Goal: Information Seeking & Learning: Check status

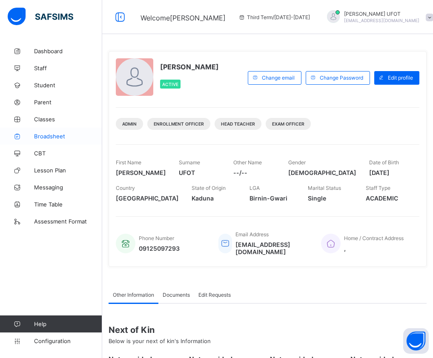
click at [60, 136] on span "Broadsheet" at bounding box center [68, 136] width 68 height 7
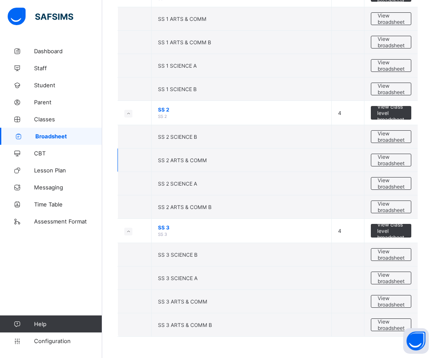
scroll to position [1121, 0]
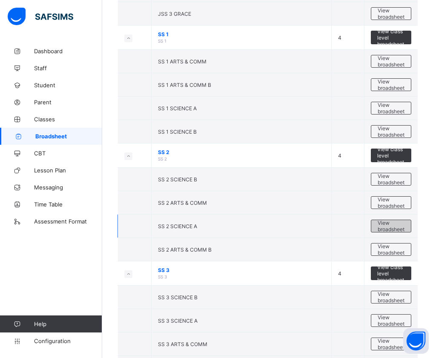
click at [405, 225] on span "View broadsheet" at bounding box center [391, 226] width 27 height 13
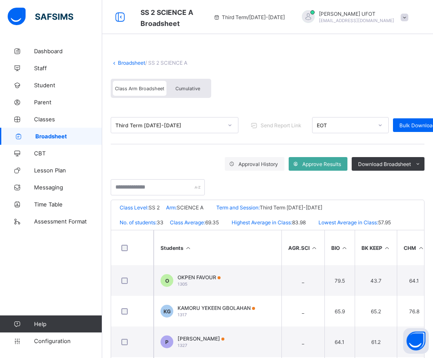
click at [184, 89] on span "Cumulative" at bounding box center [188, 89] width 25 height 6
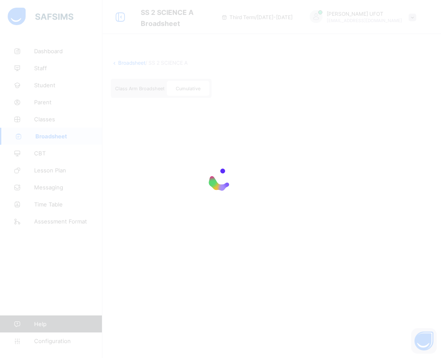
drag, startPoint x: 78, startPoint y: 92, endPoint x: 102, endPoint y: 97, distance: 24.3
click at [79, 92] on div at bounding box center [220, 179] width 441 height 358
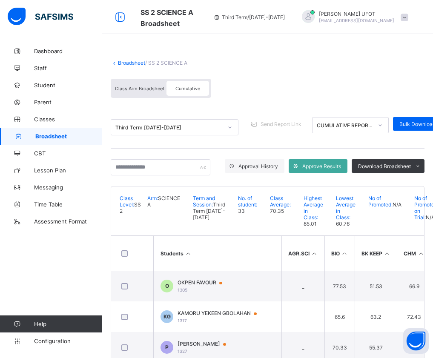
click at [130, 65] on link "Broadsheet" at bounding box center [131, 63] width 27 height 6
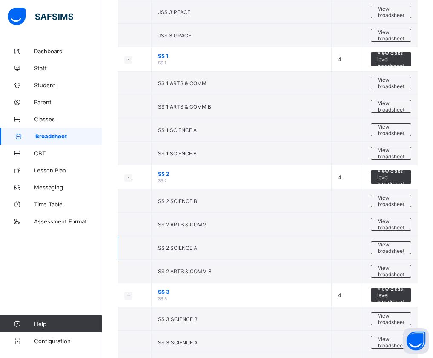
scroll to position [1108, 0]
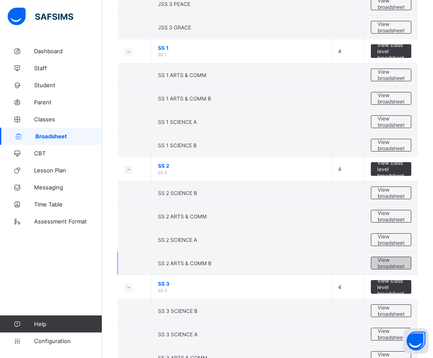
click at [397, 268] on span "View broadsheet" at bounding box center [391, 263] width 27 height 13
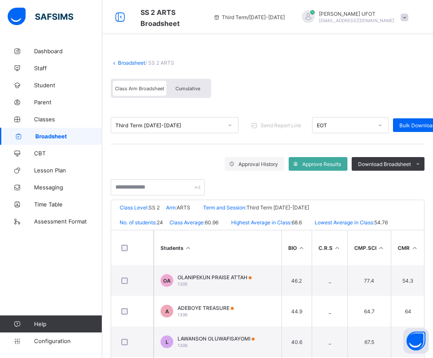
click at [193, 85] on div "Cumulative" at bounding box center [188, 88] width 43 height 15
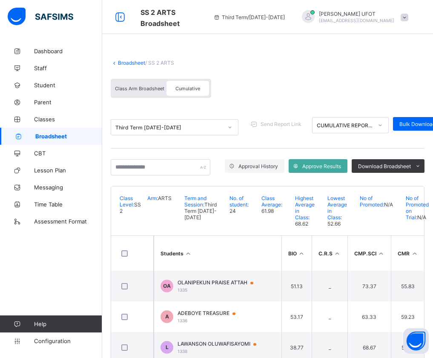
click at [193, 267] on th "Students" at bounding box center [218, 253] width 128 height 35
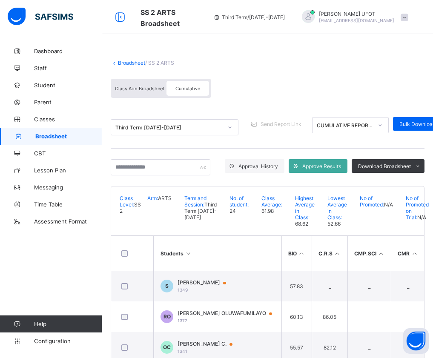
click at [193, 267] on th "Students" at bounding box center [218, 253] width 128 height 35
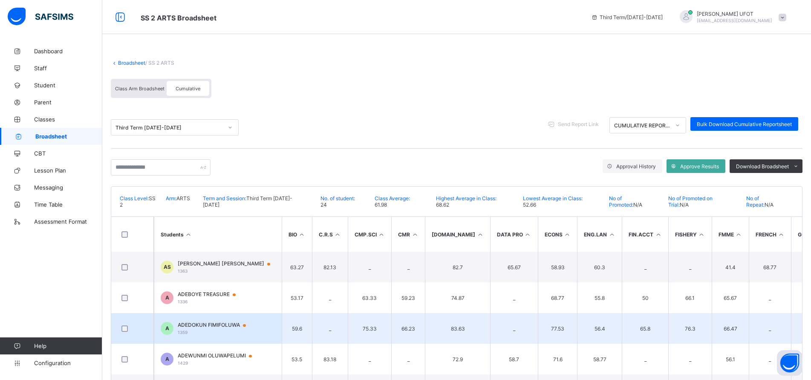
click at [225, 326] on div "ADEDOKUN FIMIFOLUWA 1359" at bounding box center [216, 328] width 76 height 13
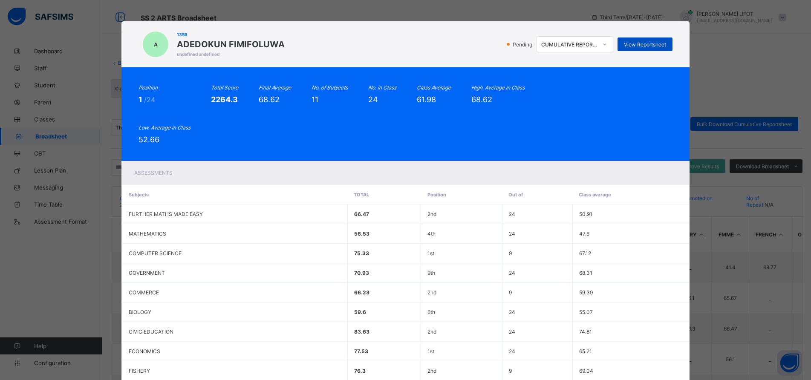
click at [433, 48] on div "View Reportsheet" at bounding box center [644, 44] width 55 height 14
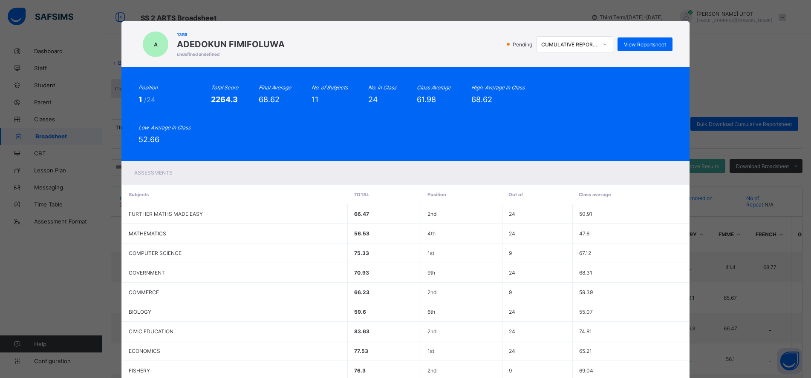
scroll to position [119, 0]
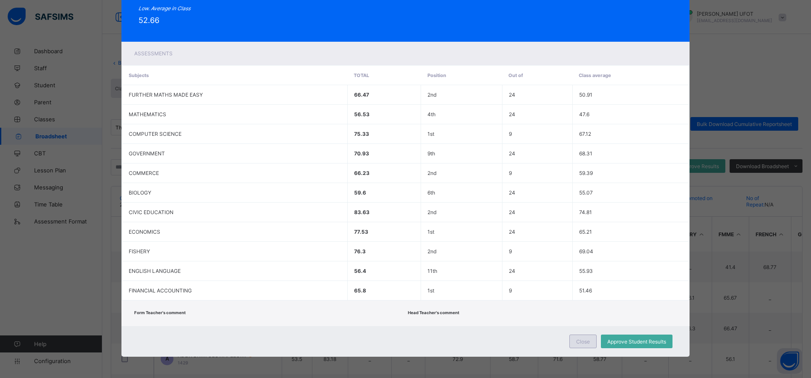
click at [433, 339] on span "Close" at bounding box center [583, 342] width 14 height 6
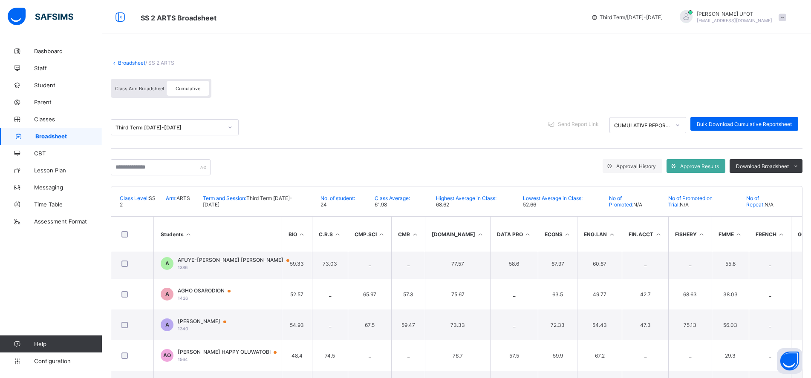
scroll to position [128, 0]
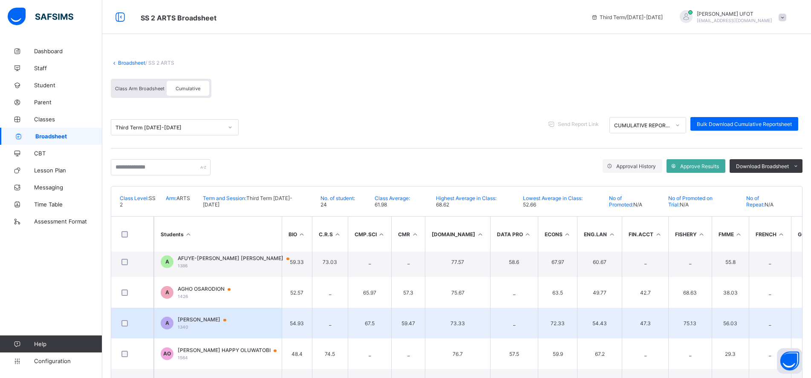
click at [216, 317] on span "AMANZE DOMINIC" at bounding box center [206, 320] width 57 height 7
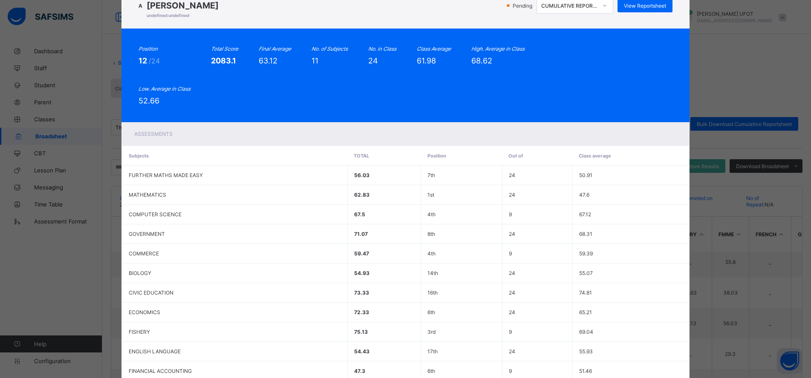
scroll to position [0, 0]
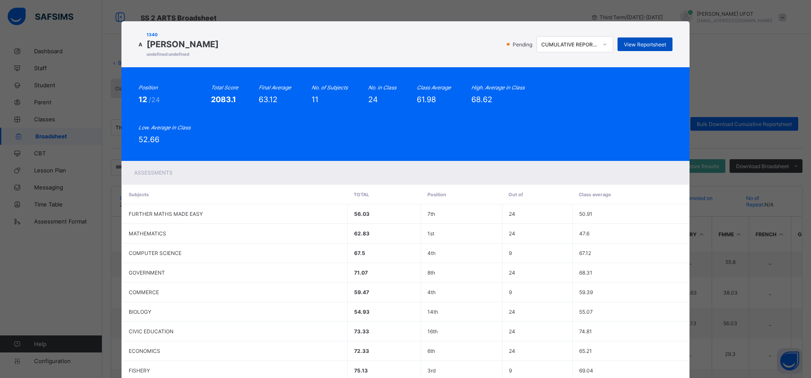
click at [433, 43] on span "View Reportsheet" at bounding box center [645, 44] width 42 height 6
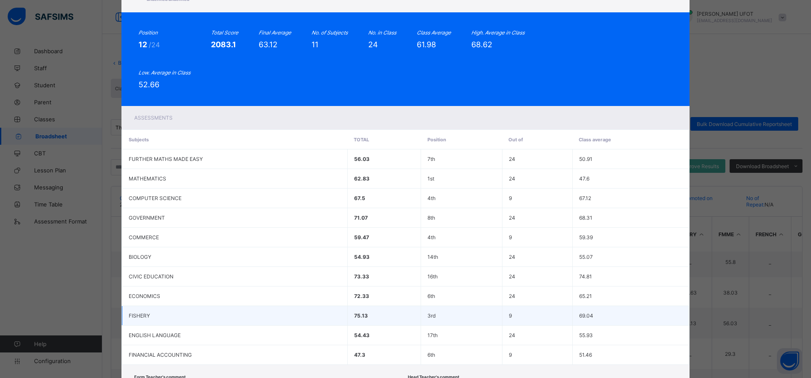
scroll to position [119, 0]
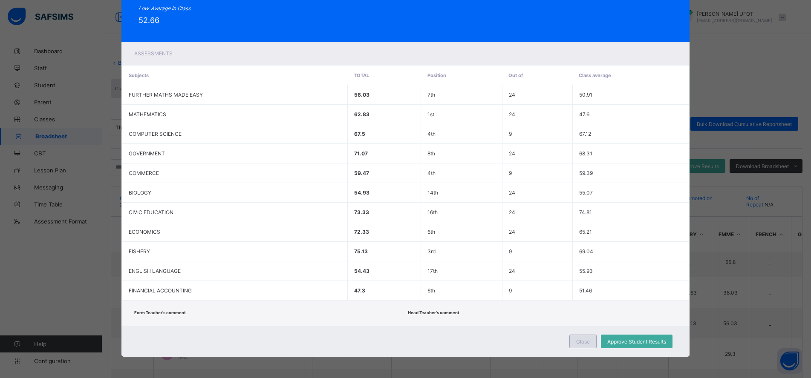
click at [433, 345] on div "Close" at bounding box center [582, 342] width 27 height 14
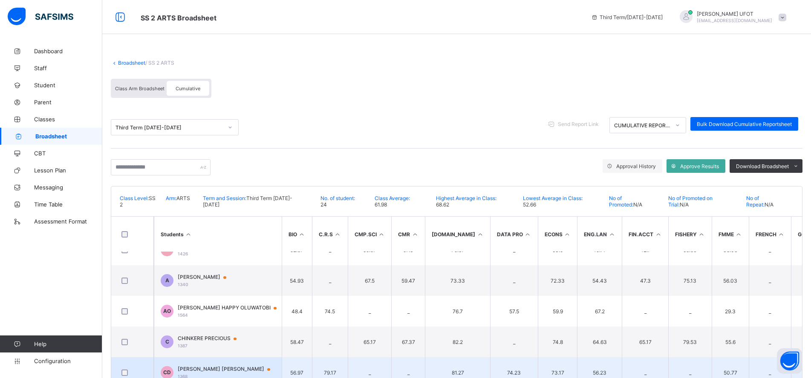
scroll to position [213, 0]
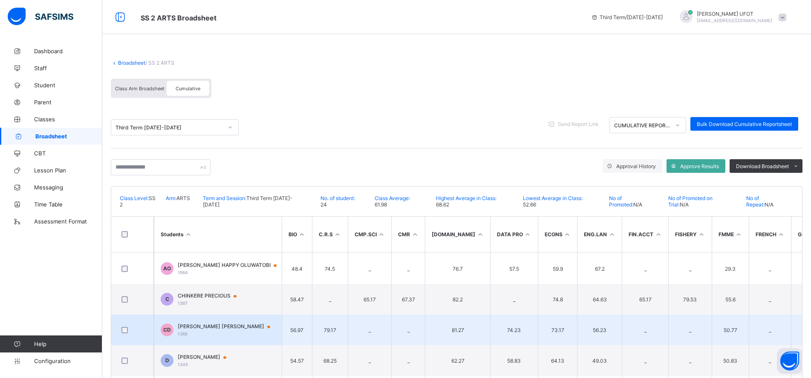
click at [222, 324] on div "CHUKWURAH JOEL DANIEL 1368" at bounding box center [228, 329] width 101 height 13
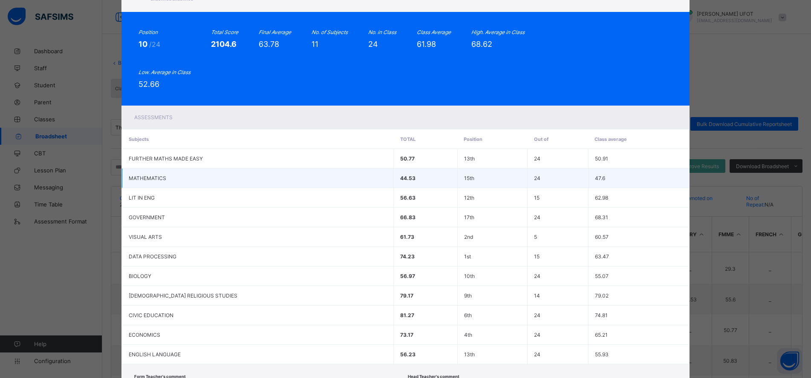
scroll to position [0, 0]
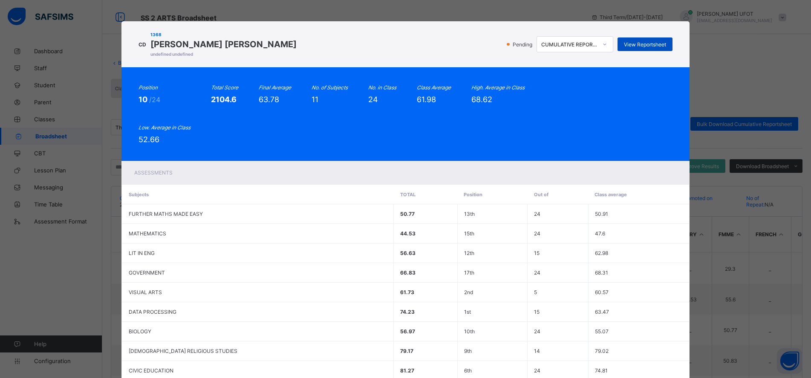
click at [433, 50] on div "View Reportsheet" at bounding box center [644, 44] width 55 height 14
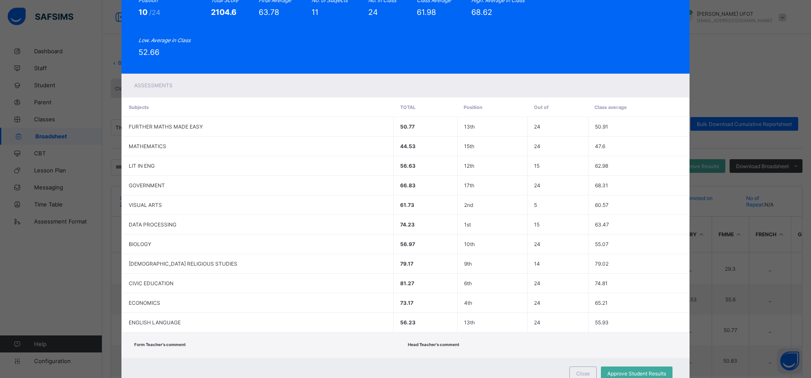
scroll to position [119, 0]
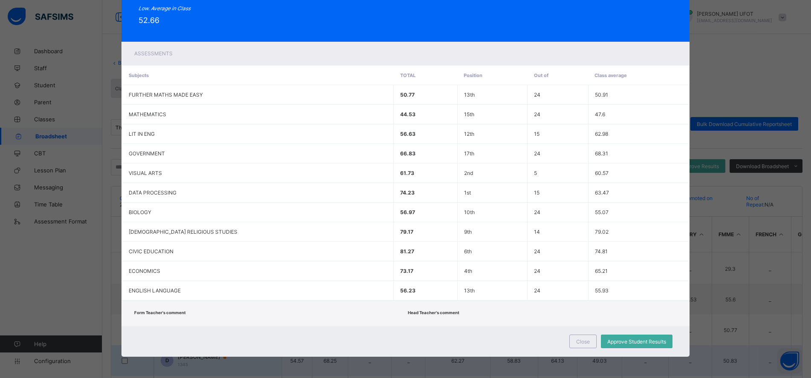
drag, startPoint x: 588, startPoint y: 340, endPoint x: 574, endPoint y: 340, distance: 13.6
click at [433, 340] on span "Close" at bounding box center [583, 342] width 14 height 6
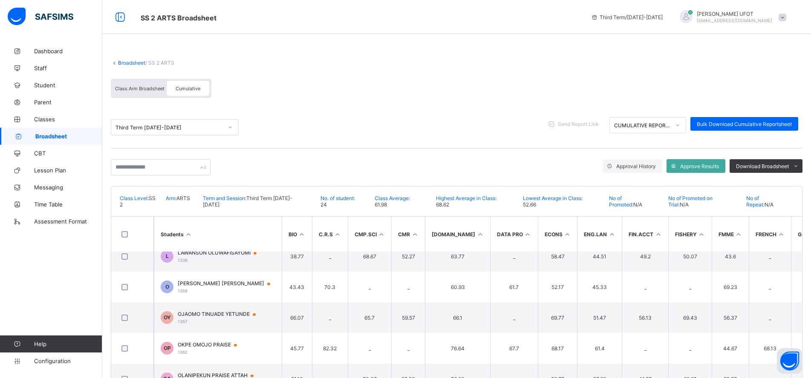
scroll to position [434, 0]
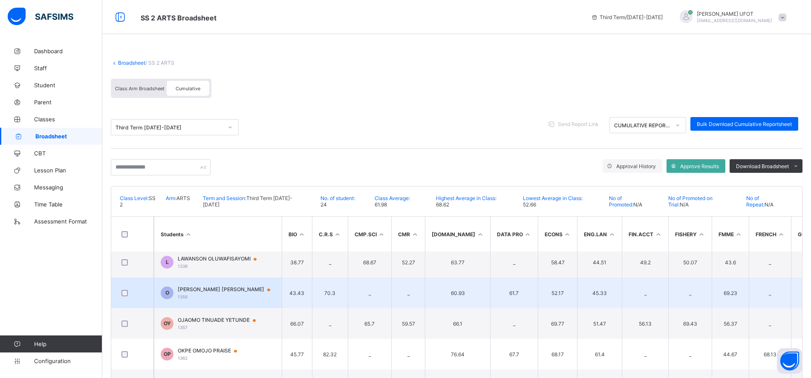
click at [199, 286] on span "[PERSON_NAME] [PERSON_NAME]" at bounding box center [228, 289] width 101 height 7
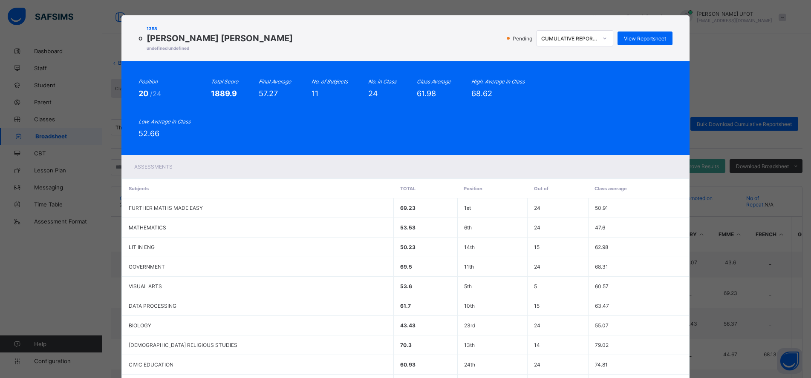
scroll to position [0, 0]
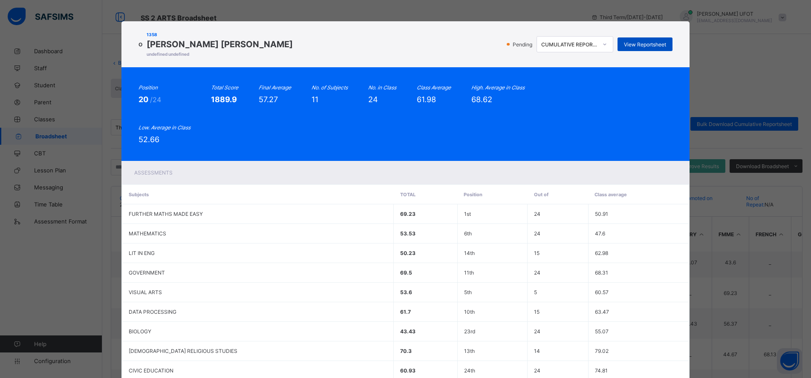
click at [433, 45] on span "View Reportsheet" at bounding box center [645, 44] width 42 height 6
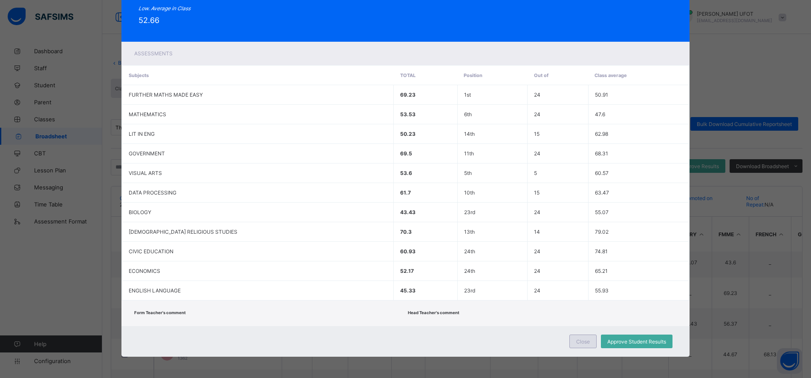
click at [433, 340] on div "Close" at bounding box center [582, 342] width 27 height 14
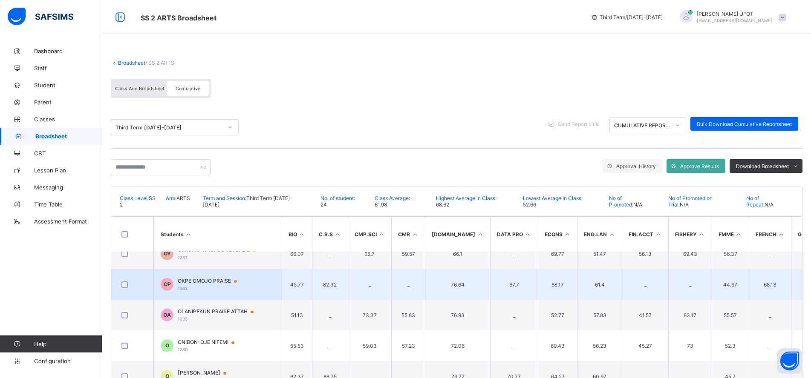
scroll to position [562, 0]
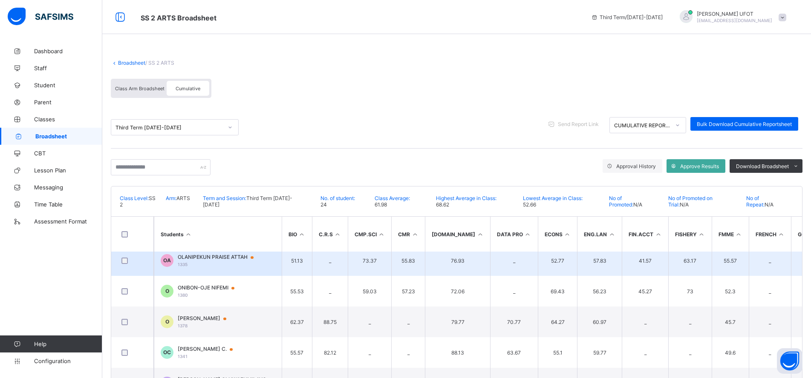
click at [210, 254] on span "OLANIPEKUN PRAISE ATTAH" at bounding box center [220, 257] width 84 height 7
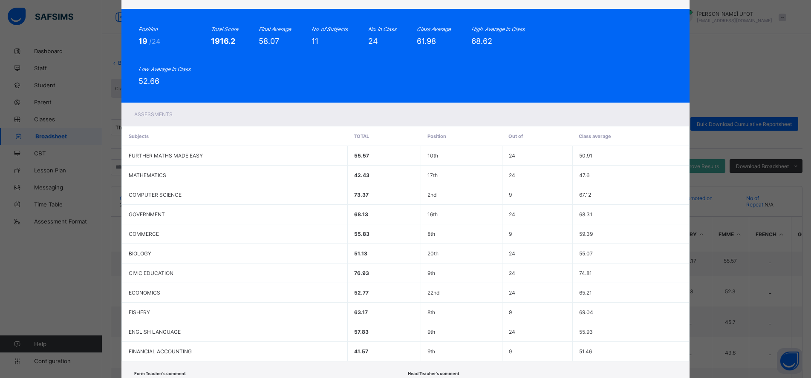
scroll to position [0, 0]
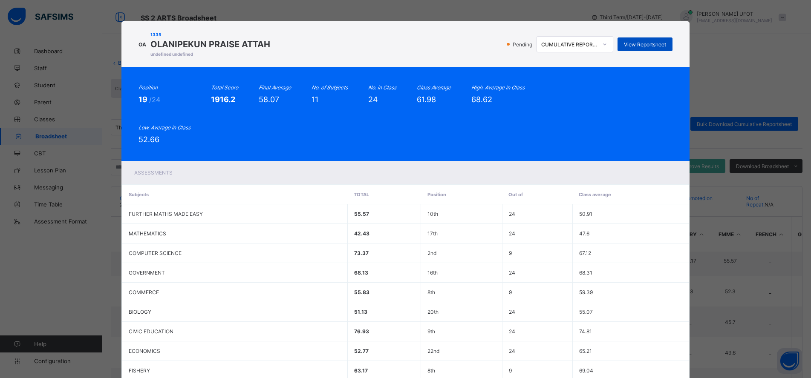
drag, startPoint x: 649, startPoint y: 46, endPoint x: 630, endPoint y: 39, distance: 20.8
click at [433, 46] on span "View Reportsheet" at bounding box center [645, 44] width 42 height 6
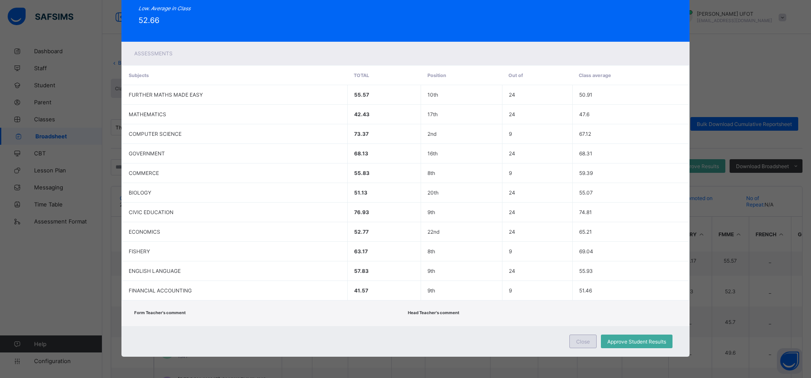
click at [433, 344] on span "Close" at bounding box center [583, 342] width 14 height 6
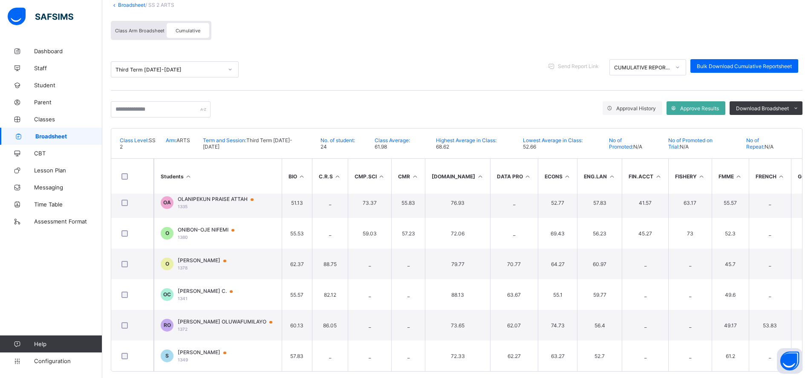
scroll to position [62, 0]
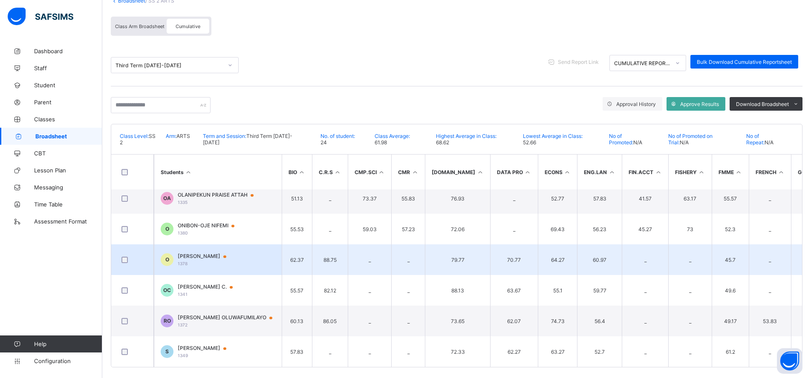
click at [188, 253] on span "[PERSON_NAME]" at bounding box center [206, 256] width 57 height 7
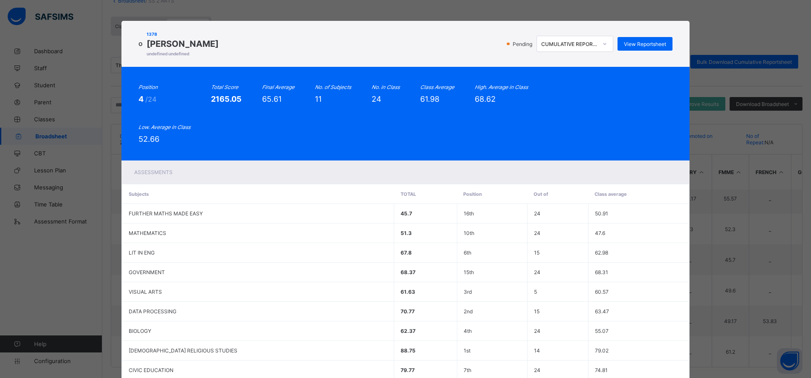
scroll to position [0, 0]
click at [433, 46] on span "View Reportsheet" at bounding box center [645, 44] width 42 height 6
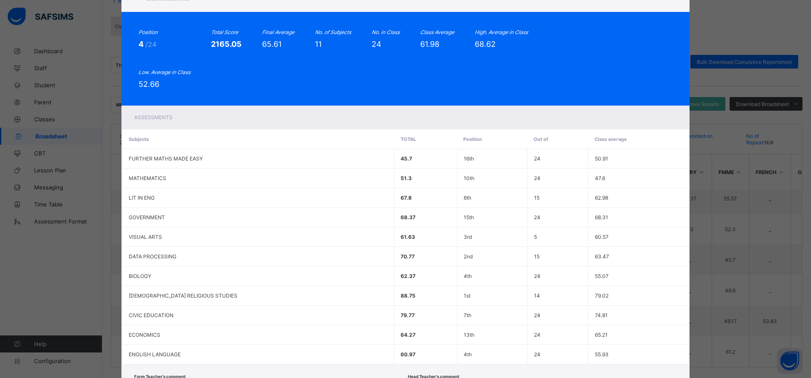
scroll to position [119, 0]
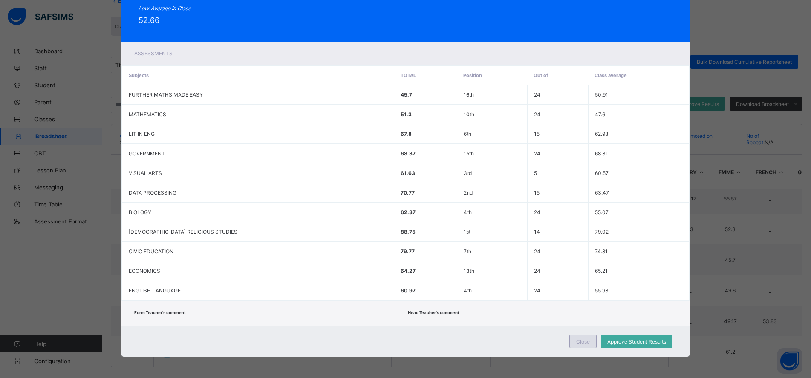
click at [433, 341] on span "Close" at bounding box center [583, 342] width 14 height 6
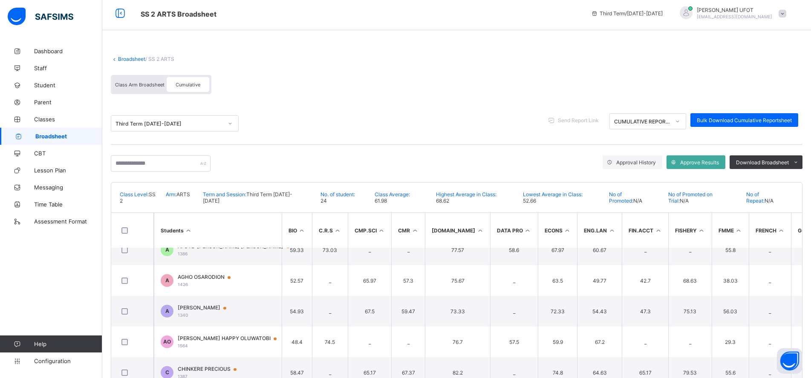
scroll to position [0, 0]
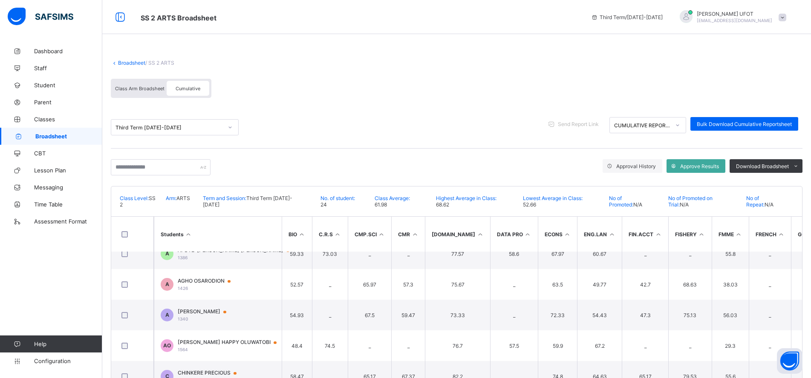
click at [134, 63] on link "Broadsheet" at bounding box center [131, 63] width 27 height 6
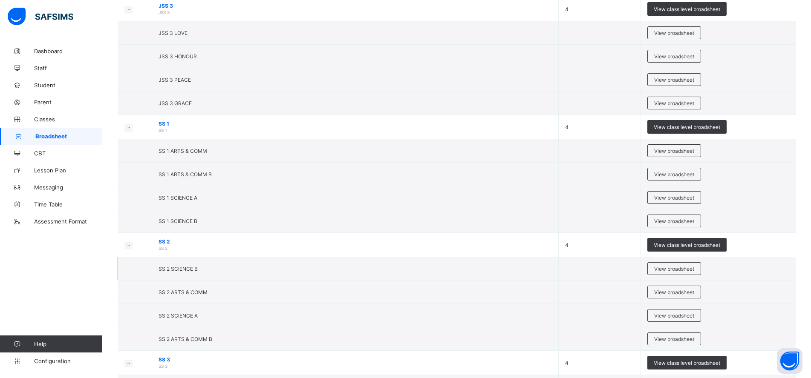
scroll to position [1138, 0]
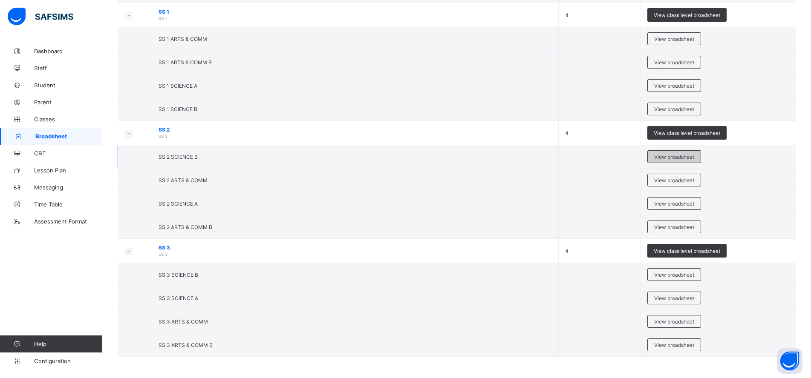
click at [433, 155] on span "View broadsheet" at bounding box center [674, 157] width 40 height 6
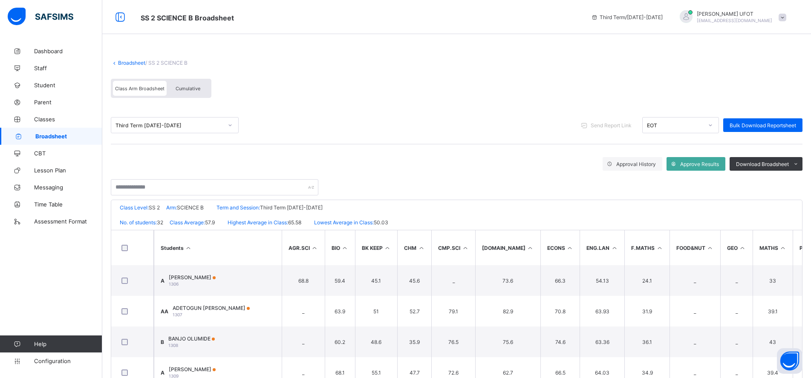
click at [192, 93] on div "Cumulative" at bounding box center [188, 88] width 43 height 15
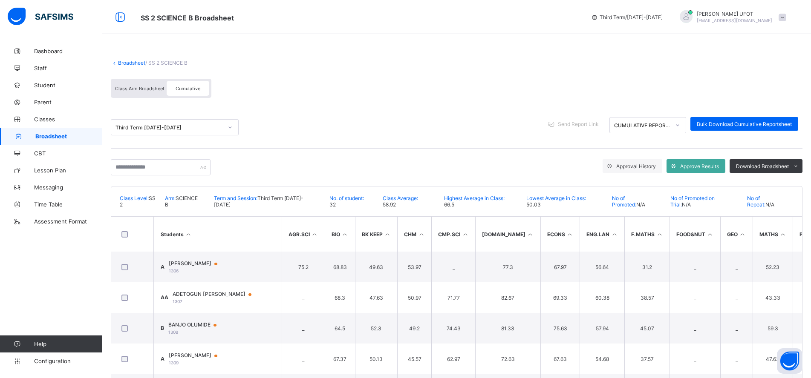
click at [192, 234] on th "Students" at bounding box center [218, 234] width 128 height 35
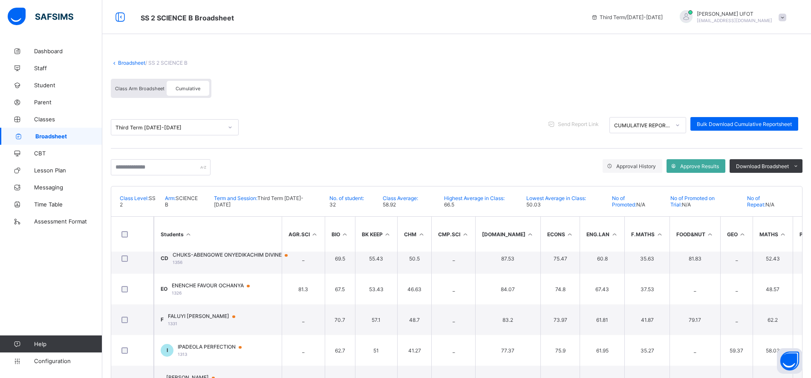
scroll to position [383, 0]
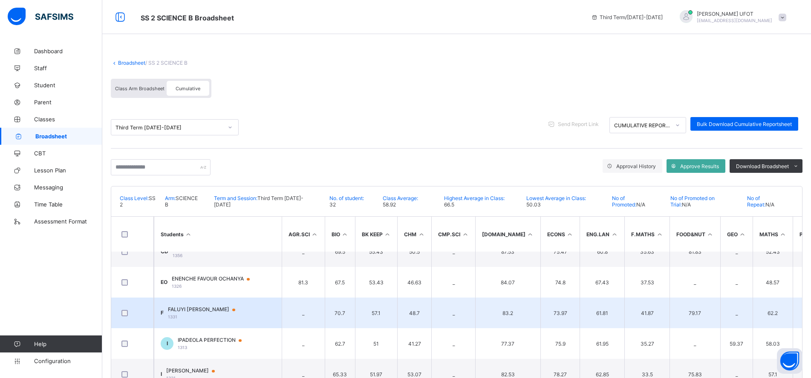
click at [202, 314] on div "FALUYI DAVID 1331" at bounding box center [205, 312] width 75 height 13
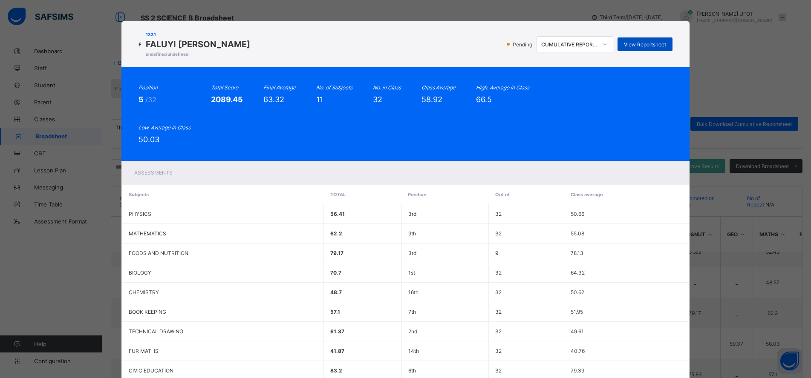
click at [433, 48] on div "View Reportsheet" at bounding box center [644, 44] width 55 height 14
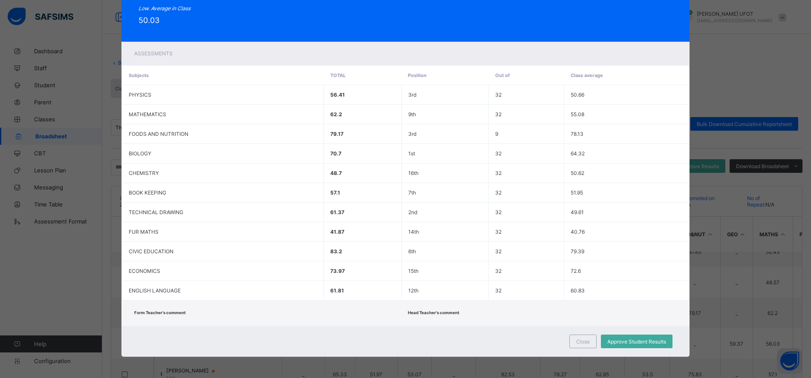
scroll to position [69, 0]
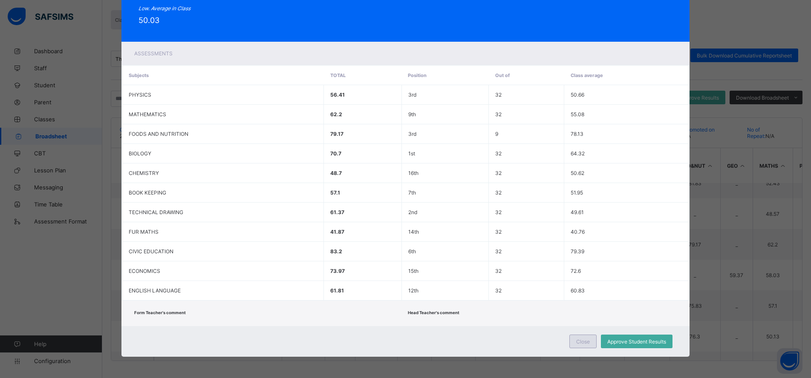
click at [433, 344] on div "Close" at bounding box center [582, 342] width 27 height 14
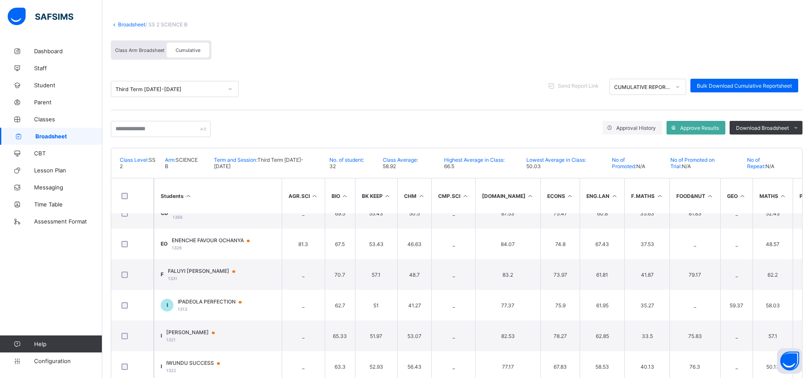
scroll to position [0, 0]
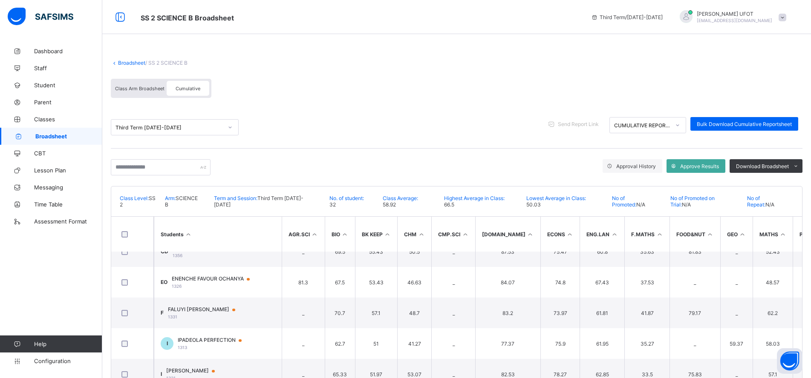
click at [133, 63] on link "Broadsheet" at bounding box center [131, 63] width 27 height 6
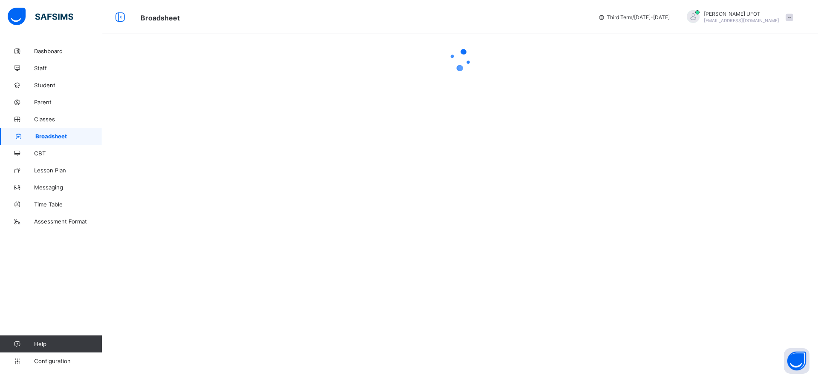
click at [278, 115] on div at bounding box center [460, 189] width 716 height 378
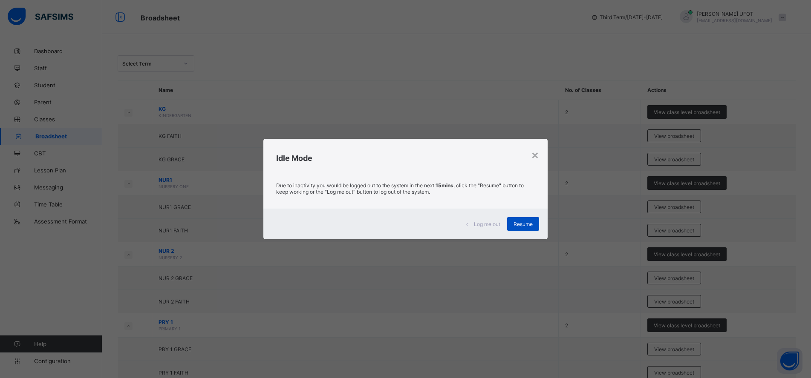
click at [433, 226] on span "Resume" at bounding box center [522, 224] width 19 height 6
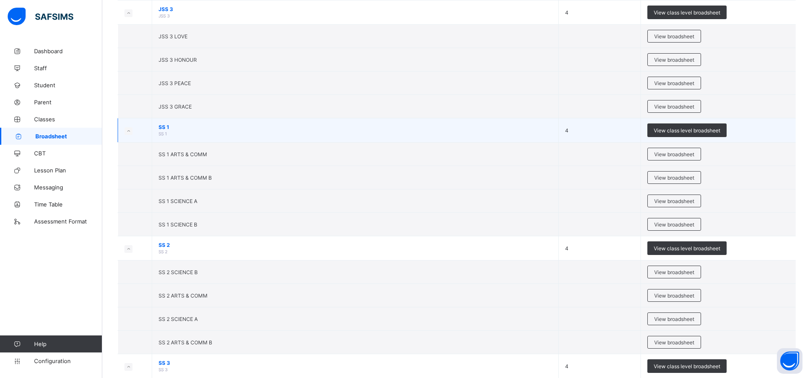
scroll to position [1023, 0]
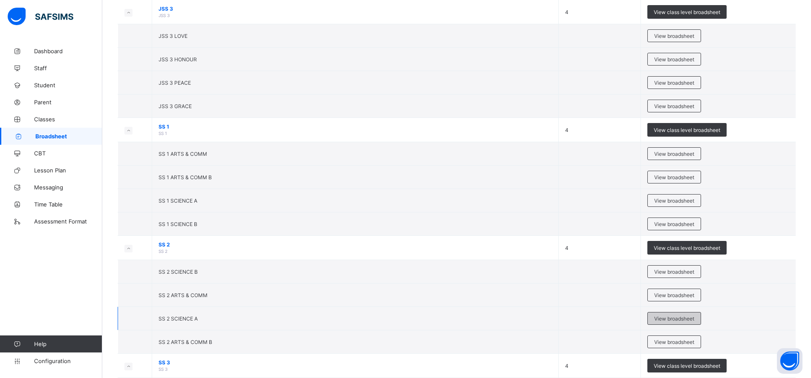
click at [433, 321] on span "View broadsheet" at bounding box center [674, 319] width 40 height 6
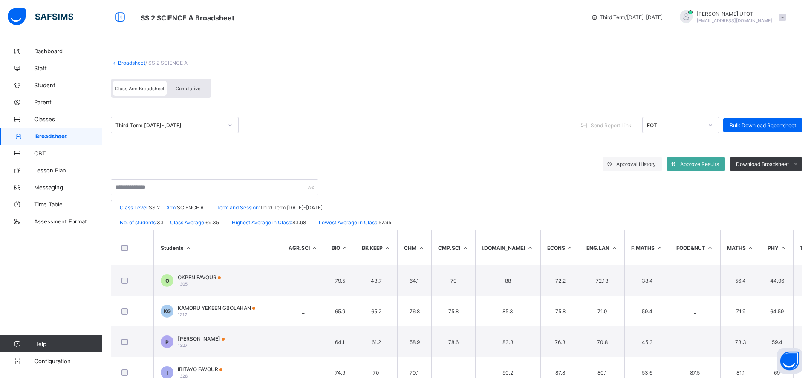
click at [193, 89] on span "Cumulative" at bounding box center [188, 89] width 25 height 6
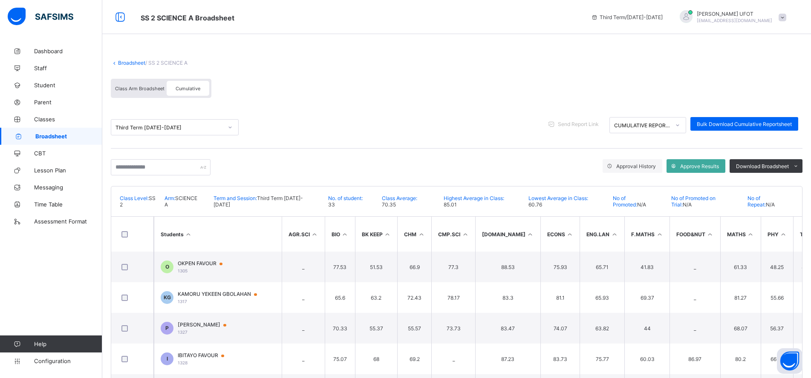
click at [195, 232] on th "Students" at bounding box center [218, 234] width 128 height 35
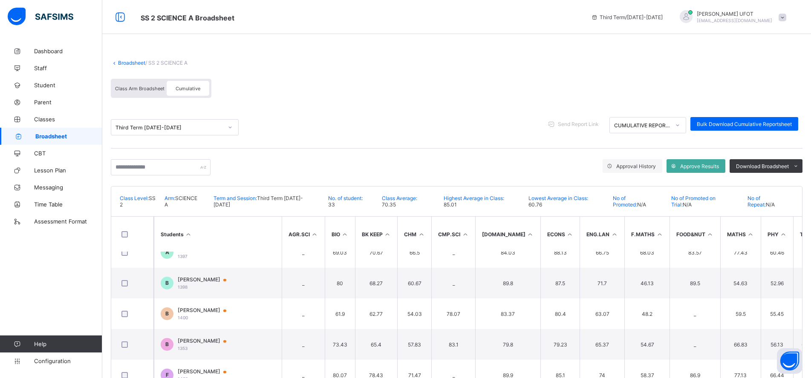
scroll to position [341, 0]
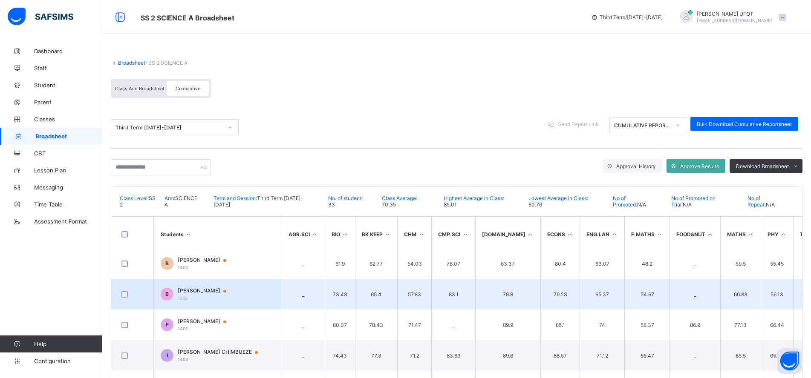
click at [206, 296] on div "BENSON BROWN 1353" at bounding box center [206, 294] width 57 height 13
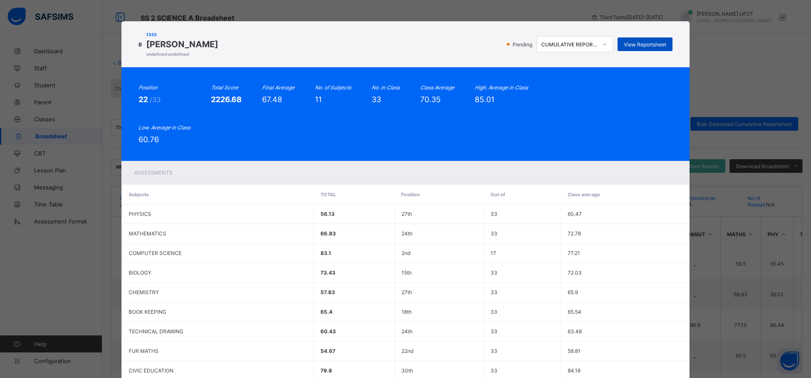
click at [433, 44] on span "View Reportsheet" at bounding box center [645, 44] width 42 height 6
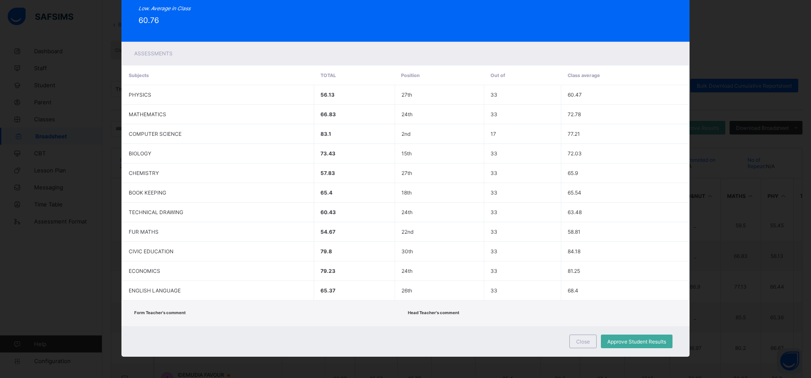
scroll to position [69, 0]
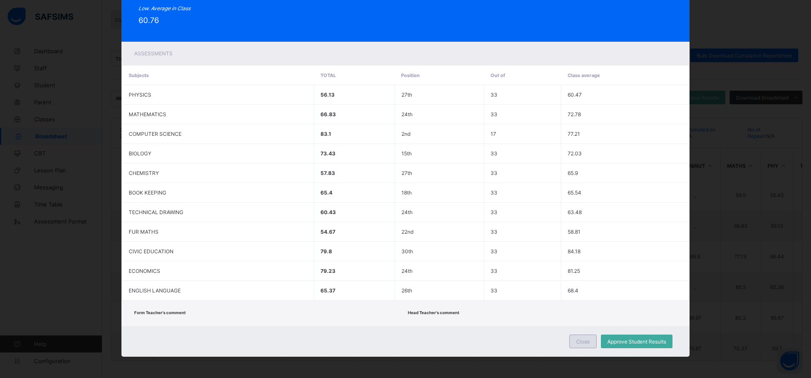
click at [433, 339] on span "Close" at bounding box center [583, 342] width 14 height 6
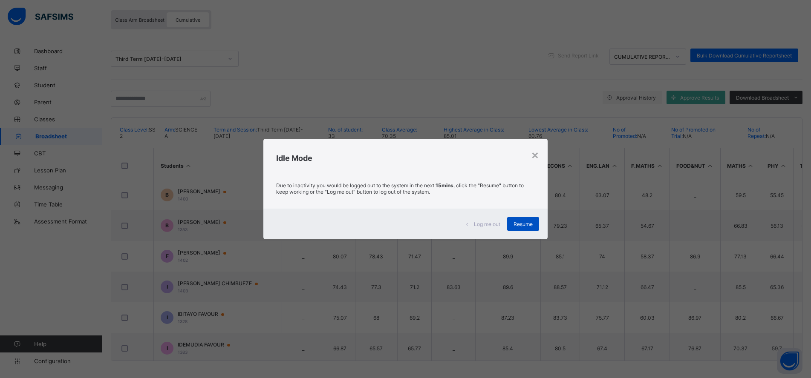
click at [433, 229] on div "Resume" at bounding box center [523, 224] width 32 height 14
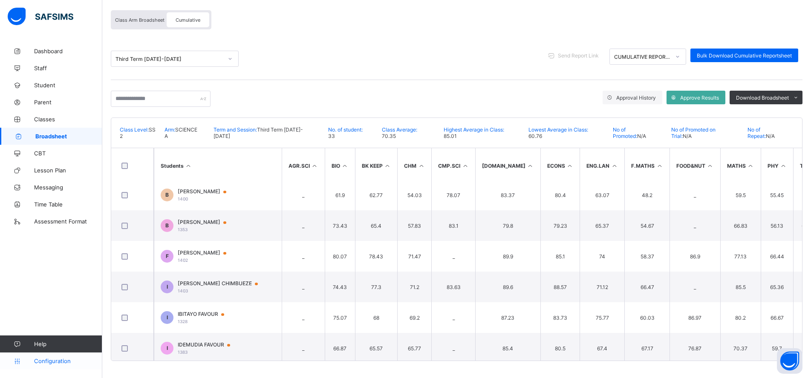
click at [61, 358] on span "Configuration" at bounding box center [68, 361] width 68 height 7
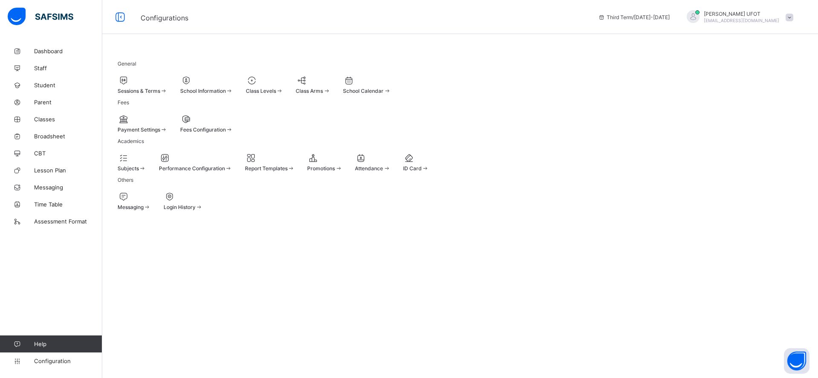
click at [160, 92] on span "Sessions & Terms" at bounding box center [139, 91] width 43 height 6
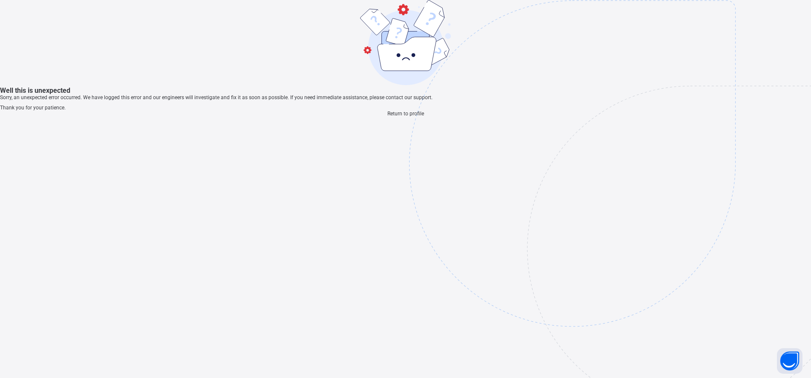
scroll to position [26, 0]
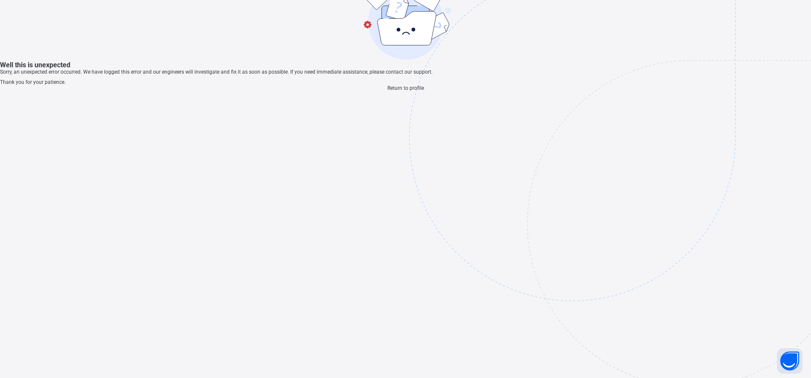
click at [401, 91] on span "Return to profile" at bounding box center [405, 88] width 37 height 6
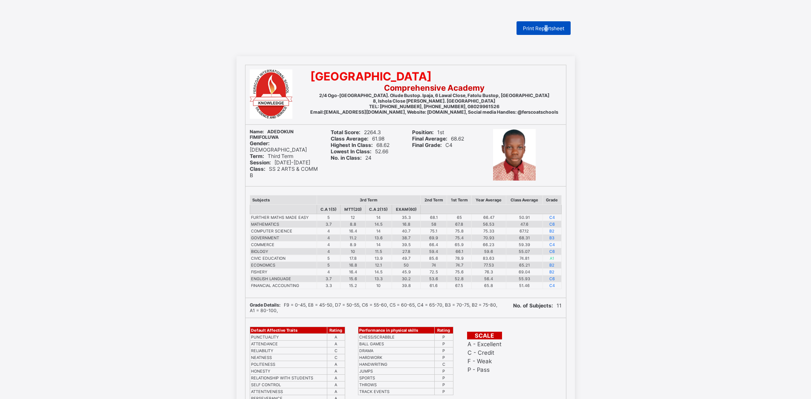
drag, startPoint x: 550, startPoint y: 27, endPoint x: 544, endPoint y: 23, distance: 8.3
click at [547, 26] on span "Print Reportsheet" at bounding box center [543, 28] width 41 height 6
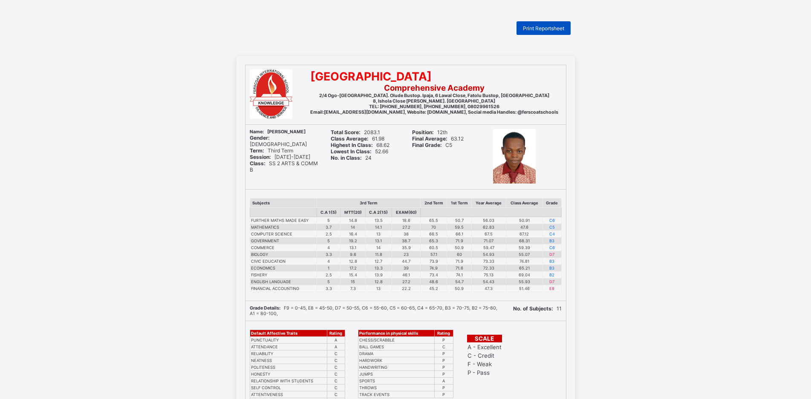
click at [541, 24] on div "Print Reportsheet" at bounding box center [543, 28] width 54 height 14
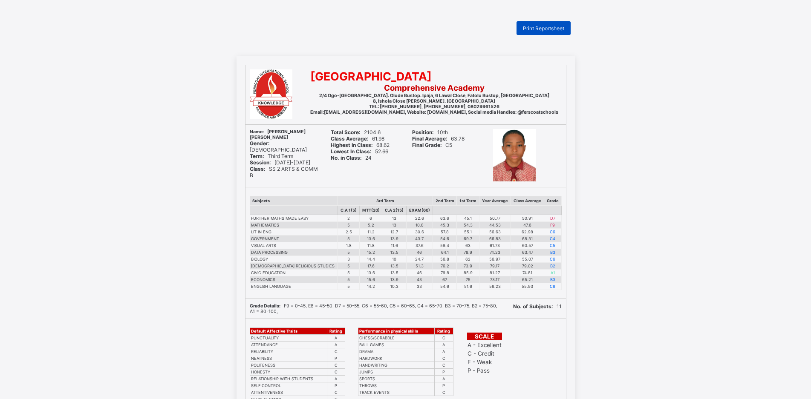
click at [535, 27] on span "Print Reportsheet" at bounding box center [543, 28] width 41 height 6
click at [546, 29] on span "Print Reportsheet" at bounding box center [543, 28] width 41 height 6
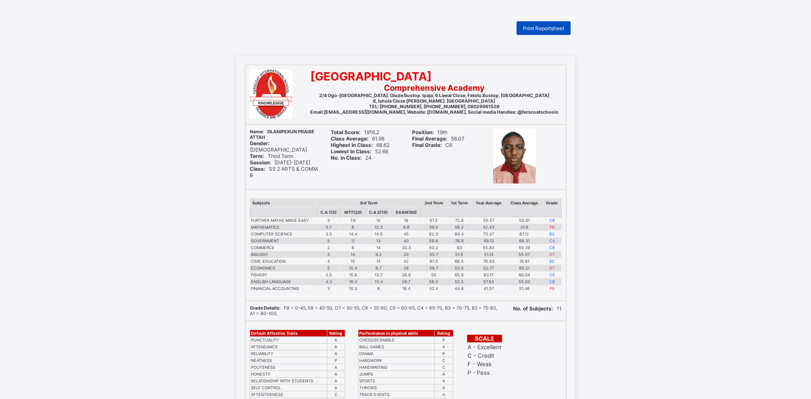
click at [533, 29] on span "Print Reportsheet" at bounding box center [543, 28] width 41 height 6
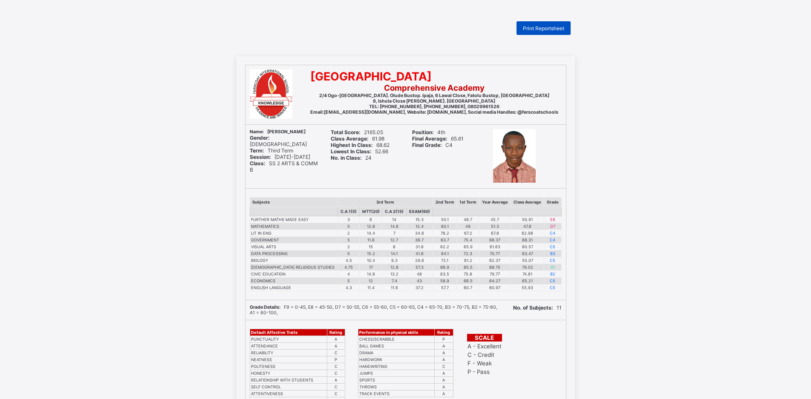
click at [536, 25] on span "Print Reportsheet" at bounding box center [543, 28] width 41 height 6
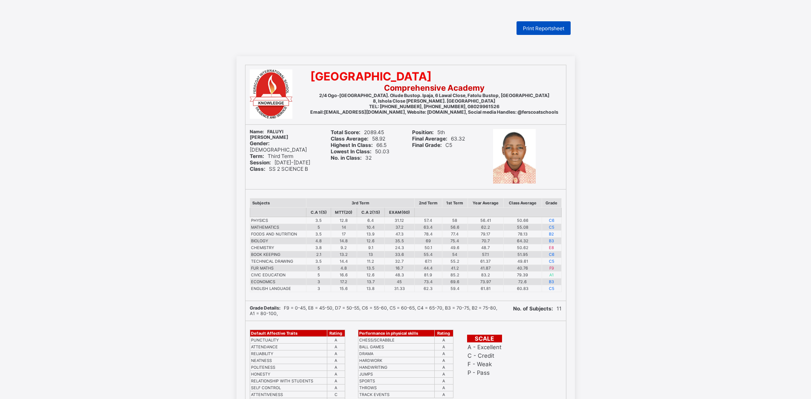
click at [553, 27] on span "Print Reportsheet" at bounding box center [543, 28] width 41 height 6
click at [553, 26] on span "Print Reportsheet" at bounding box center [543, 28] width 41 height 6
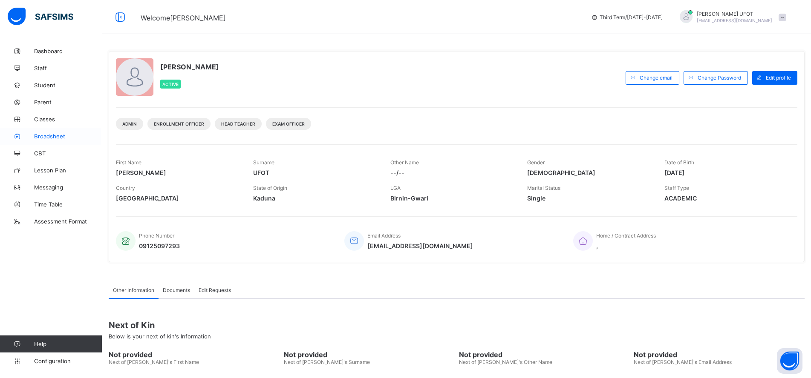
click at [75, 137] on span "Broadsheet" at bounding box center [68, 136] width 68 height 7
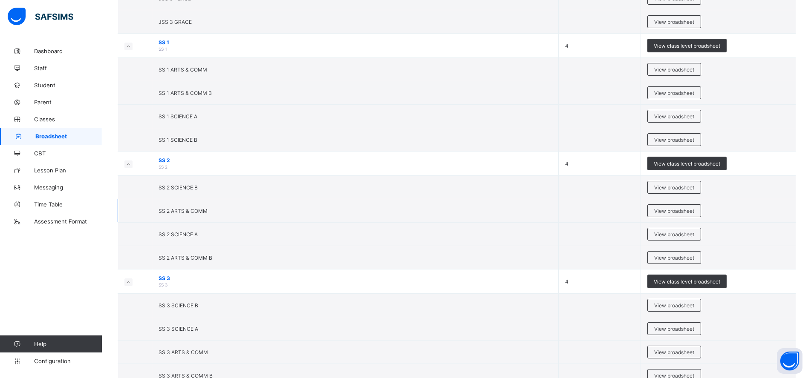
scroll to position [1108, 0]
click at [685, 235] on span "View broadsheet" at bounding box center [674, 234] width 40 height 6
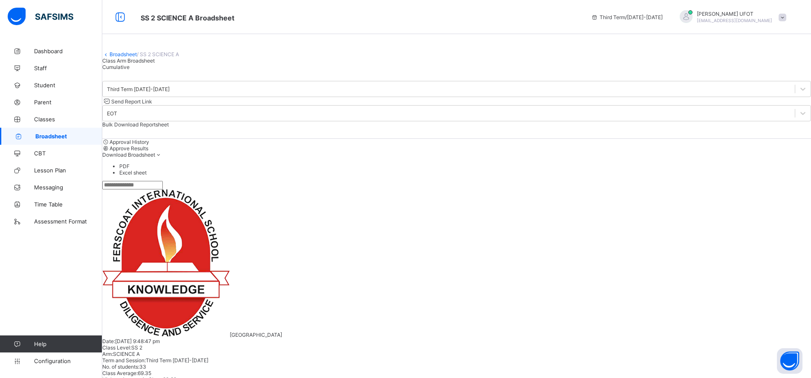
click at [189, 70] on div "Cumulative" at bounding box center [456, 67] width 709 height 6
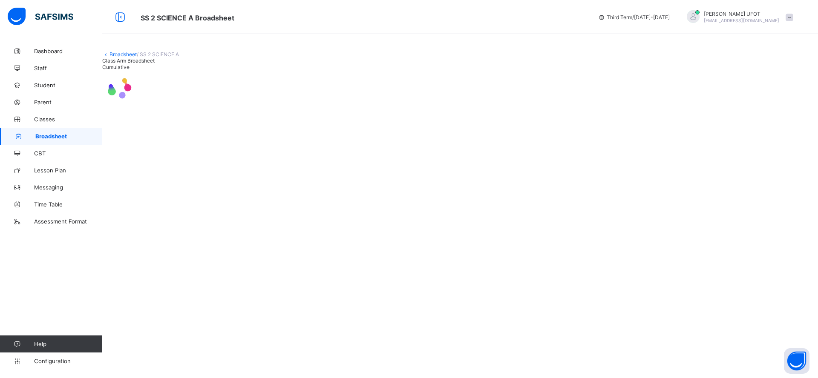
click at [153, 89] on div at bounding box center [460, 87] width 716 height 35
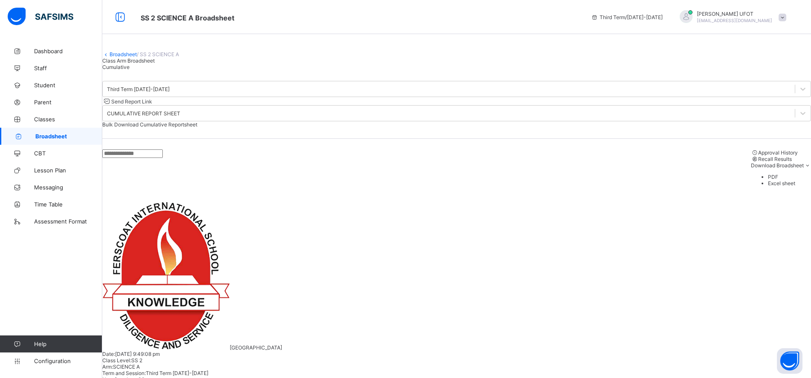
click at [150, 64] on div "Class Arm Broadsheet" at bounding box center [456, 61] width 709 height 6
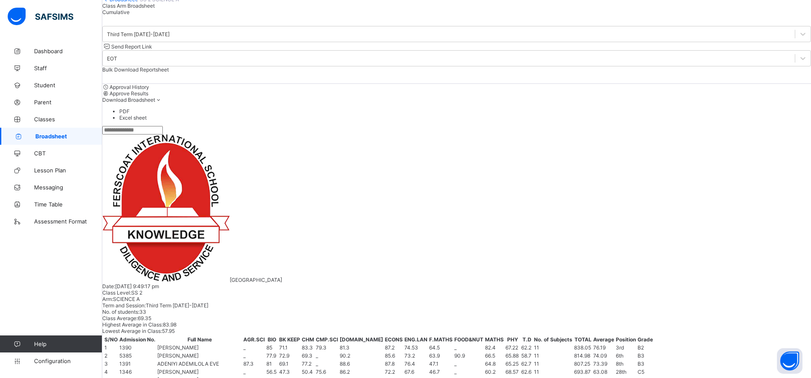
scroll to position [82, 0]
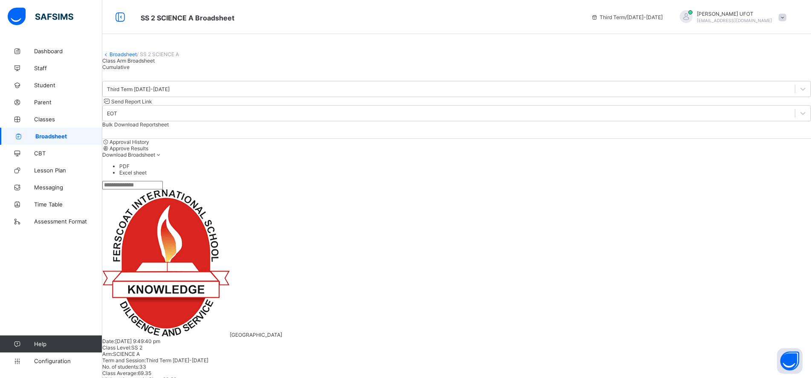
click at [125, 58] on link "Broadsheet" at bounding box center [122, 54] width 27 height 6
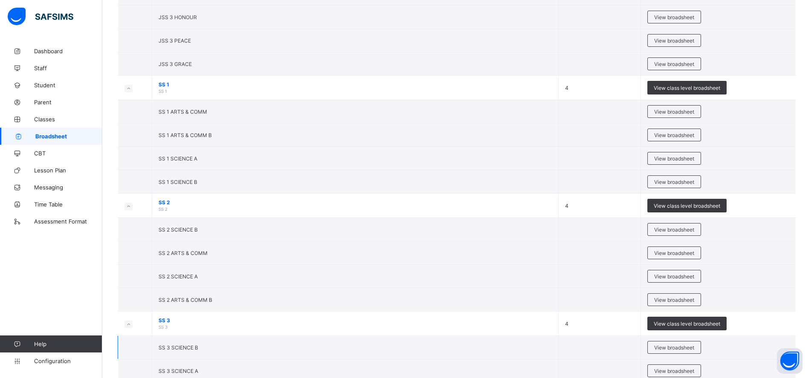
scroll to position [1108, 0]
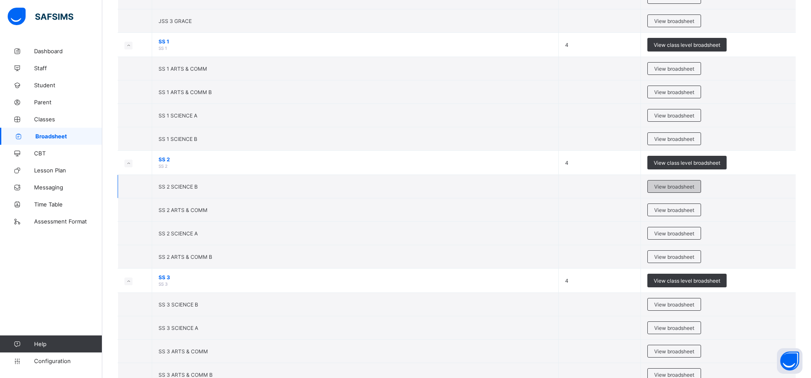
click at [671, 187] on span "View broadsheet" at bounding box center [674, 187] width 40 height 6
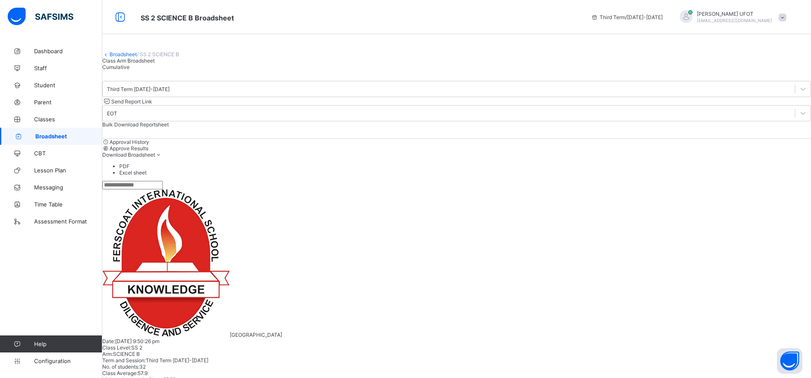
scroll to position [82, 0]
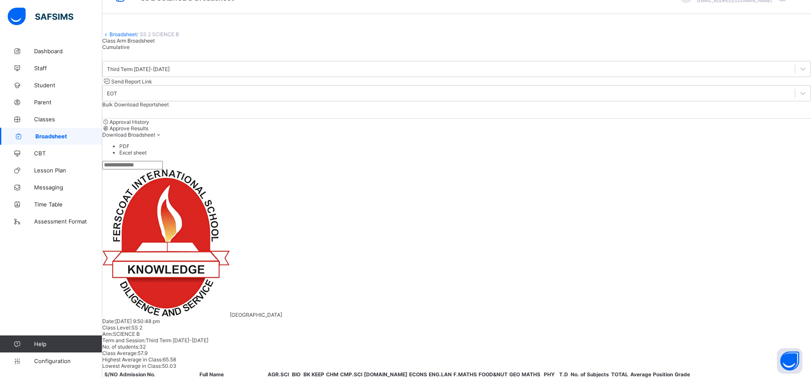
scroll to position [0, 0]
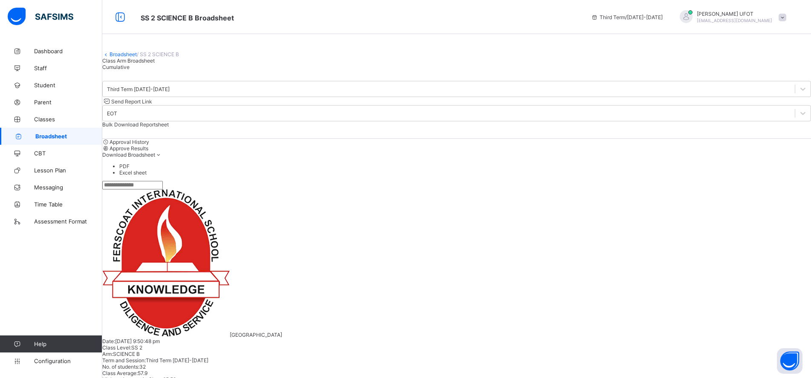
click at [133, 58] on link "Broadsheet" at bounding box center [122, 54] width 27 height 6
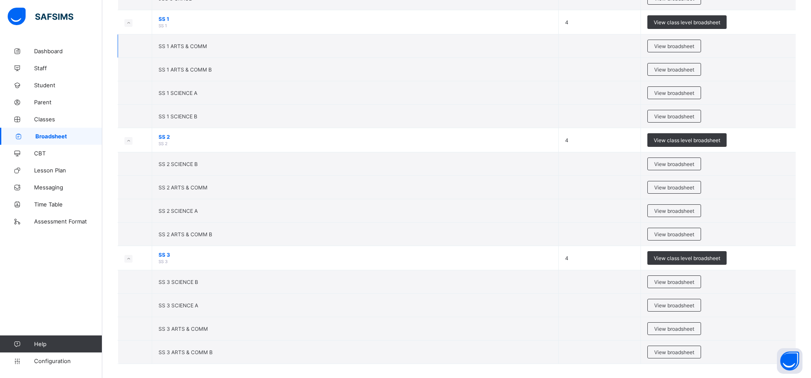
scroll to position [1138, 0]
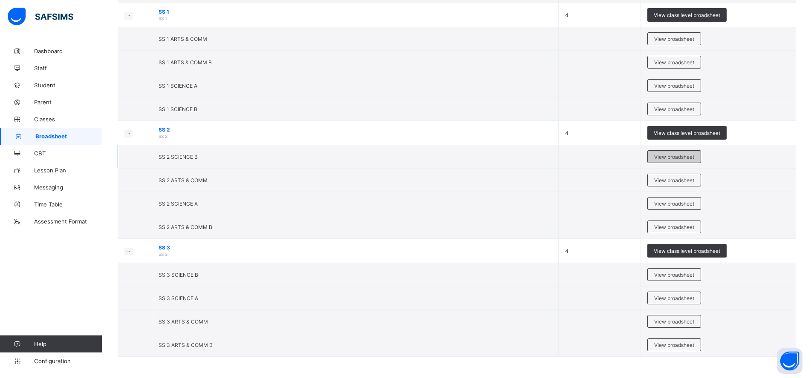
click at [669, 153] on div "View broadsheet" at bounding box center [674, 156] width 54 height 13
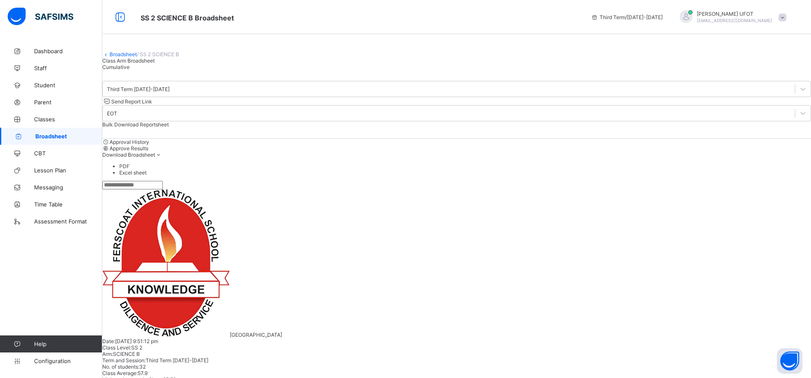
click at [131, 58] on link "Broadsheet" at bounding box center [122, 54] width 27 height 6
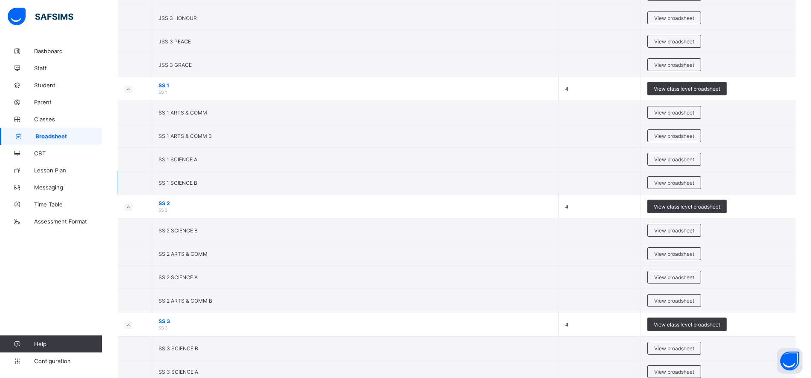
scroll to position [1138, 0]
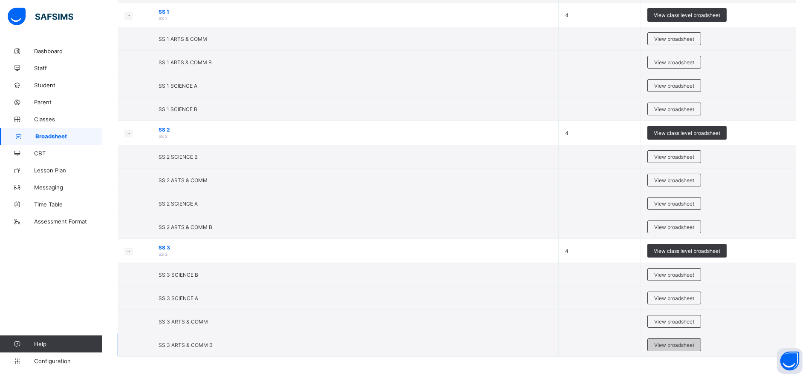
click at [667, 343] on span "View broadsheet" at bounding box center [674, 345] width 40 height 6
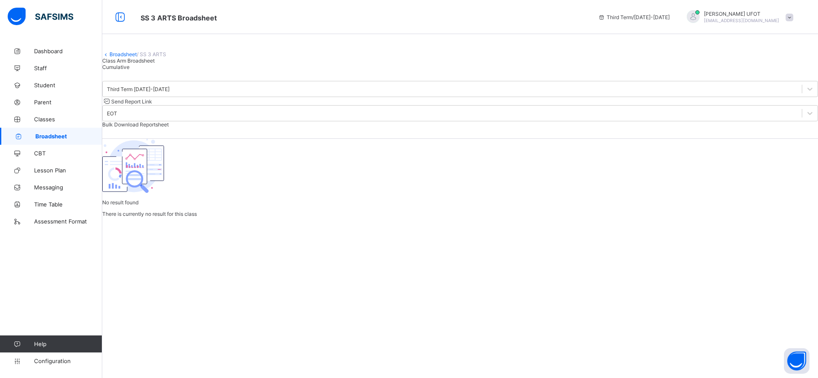
click at [133, 58] on link "Broadsheet" at bounding box center [122, 54] width 27 height 6
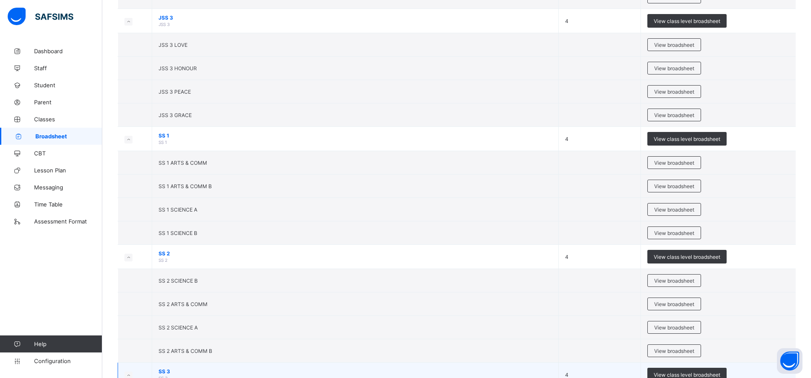
scroll to position [1138, 0]
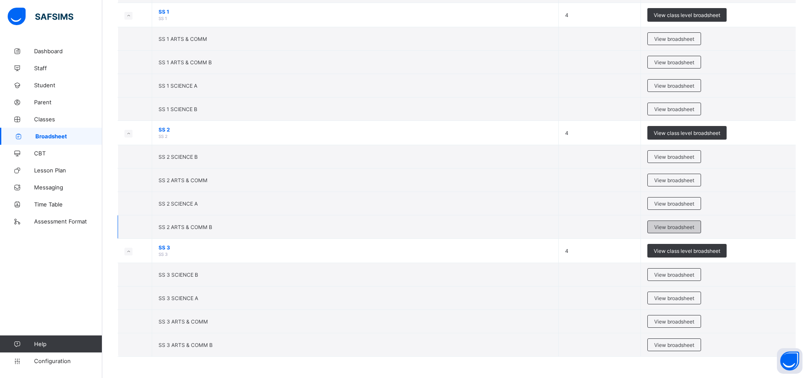
click at [680, 225] on span "View broadsheet" at bounding box center [674, 227] width 40 height 6
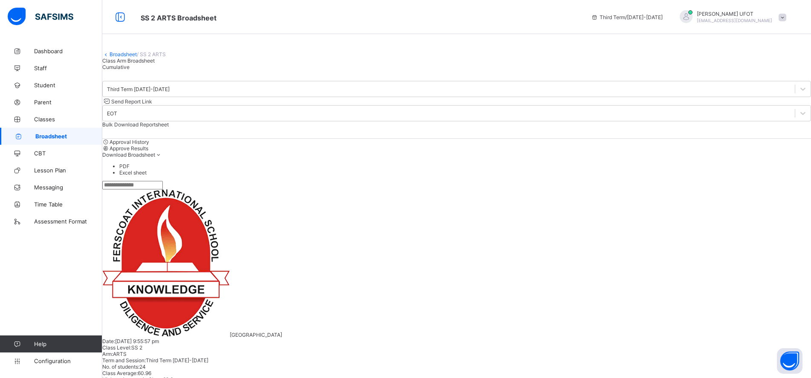
scroll to position [0, 0]
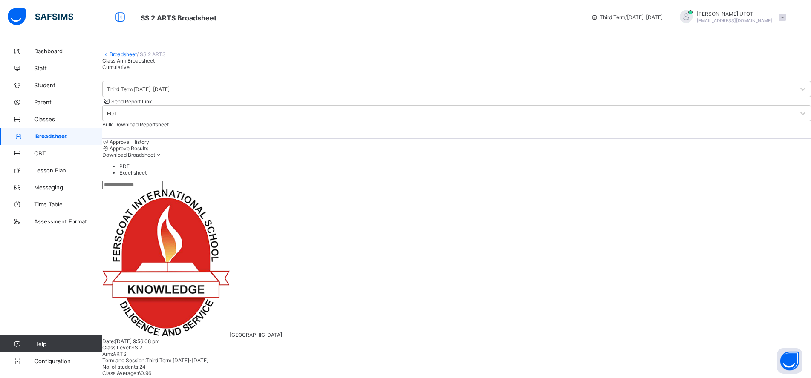
scroll to position [469, 0]
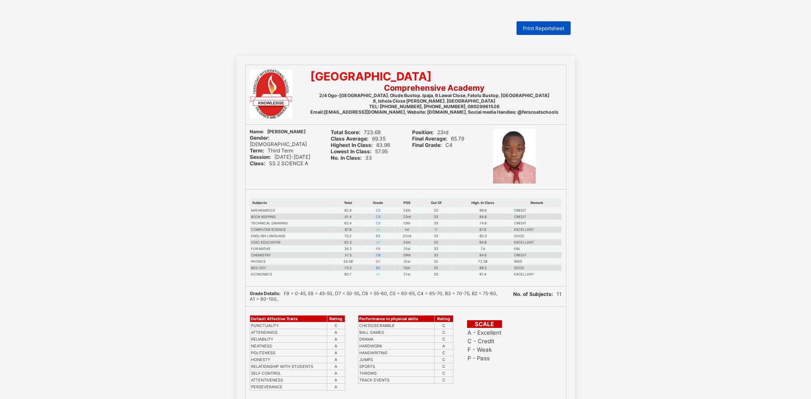
click at [559, 27] on span "Print Reportsheet" at bounding box center [543, 28] width 41 height 6
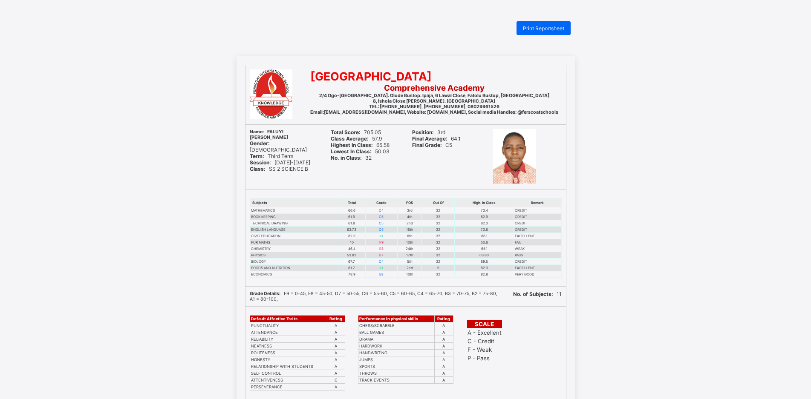
click at [545, 28] on span "Print Reportsheet" at bounding box center [543, 28] width 41 height 6
click at [554, 26] on span "Print Reportsheet" at bounding box center [543, 28] width 41 height 6
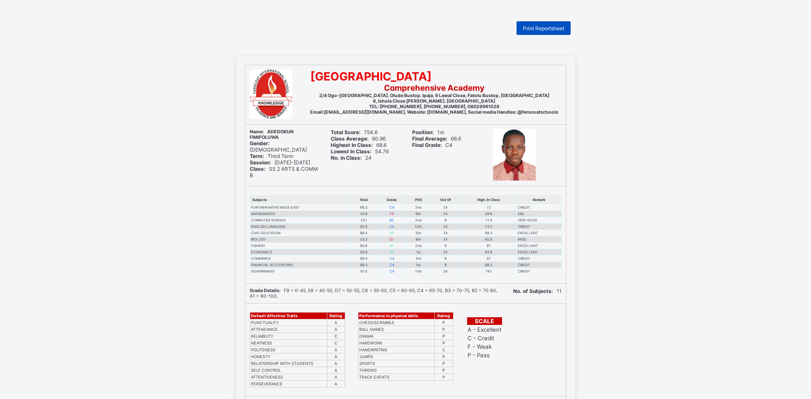
click at [547, 30] on span "Print Reportsheet" at bounding box center [543, 28] width 41 height 6
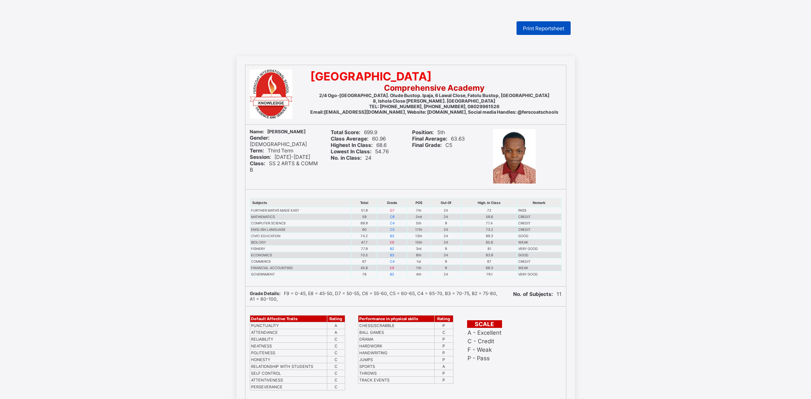
click at [550, 29] on span "Print Reportsheet" at bounding box center [543, 28] width 41 height 6
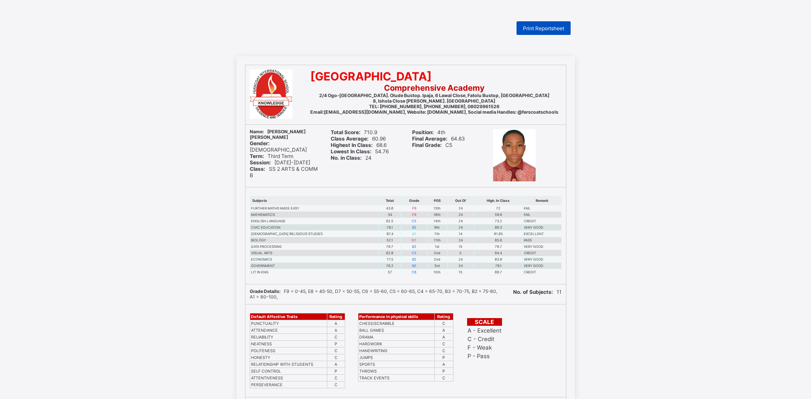
click at [549, 32] on div "Print Reportsheet" at bounding box center [543, 28] width 54 height 14
click at [559, 28] on span "Print Reportsheet" at bounding box center [543, 28] width 41 height 6
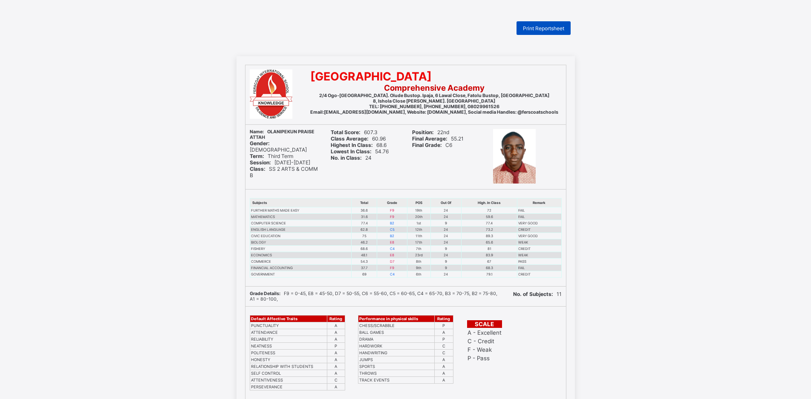
click at [552, 26] on span "Print Reportsheet" at bounding box center [543, 28] width 41 height 6
